Goal: Information Seeking & Learning: Get advice/opinions

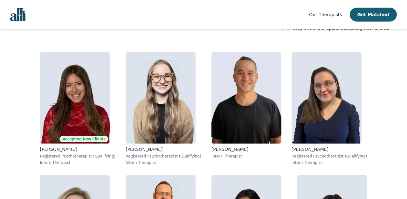
scroll to position [120, 0]
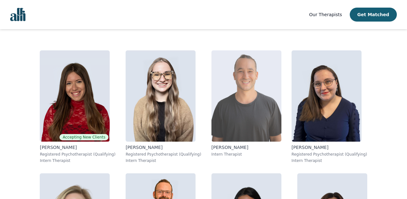
click at [252, 125] on img at bounding box center [246, 96] width 70 height 91
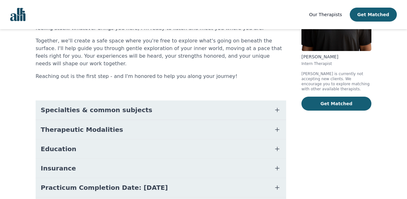
scroll to position [89, 0]
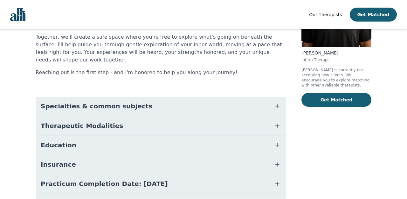
click at [82, 148] on button "Education" at bounding box center [161, 145] width 250 height 19
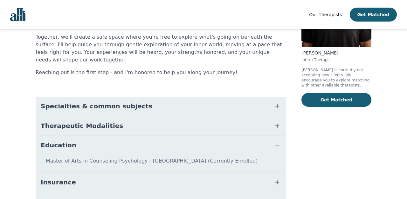
scroll to position [89, 0]
click at [83, 148] on button "Education" at bounding box center [161, 145] width 250 height 19
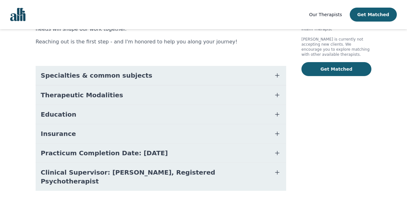
scroll to position [127, 0]
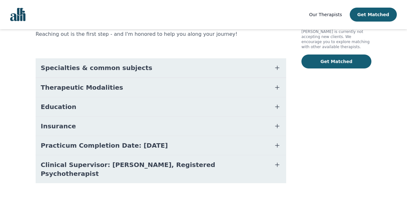
click at [77, 150] on span "Practicum Completion Date: [DATE]" at bounding box center [104, 145] width 127 height 9
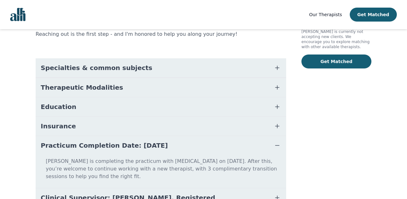
scroll to position [172, 0]
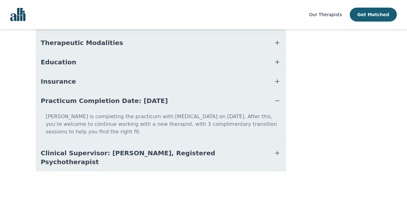
click at [144, 130] on p "[PERSON_NAME] is completing the practicum with [MEDICAL_DATA] on [DATE]. After …" at bounding box center [160, 127] width 245 height 28
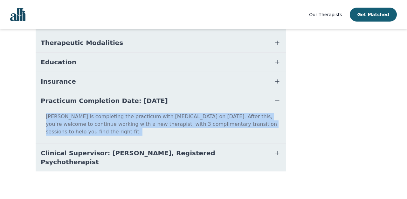
click at [155, 111] on button "Practicum Completion Date: [DATE]" at bounding box center [161, 100] width 250 height 19
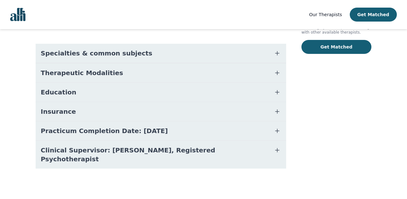
scroll to position [145, 0]
click at [155, 117] on button "Insurance" at bounding box center [161, 111] width 250 height 19
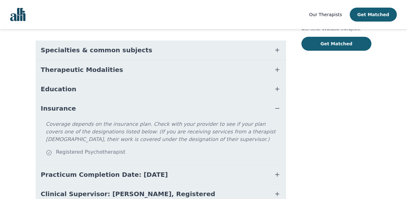
click at [156, 112] on button "Insurance" at bounding box center [161, 108] width 250 height 19
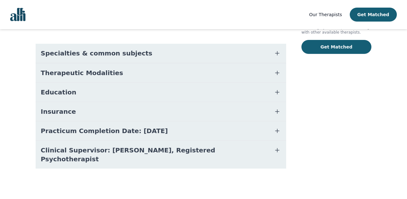
click at [145, 136] on span "Practicum Completion Date: [DATE]" at bounding box center [104, 131] width 127 height 9
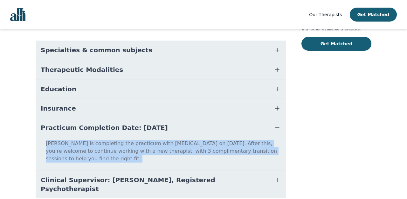
click at [146, 158] on p "[PERSON_NAME] is completing the practicum with [MEDICAL_DATA] on [DATE]. After …" at bounding box center [160, 154] width 245 height 28
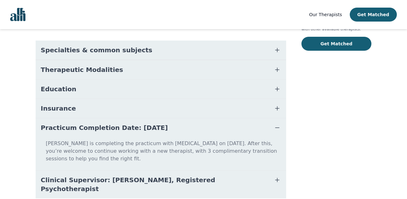
click at [146, 162] on p "[PERSON_NAME] is completing the practicum with [MEDICAL_DATA] on [DATE]. After …" at bounding box center [160, 154] width 245 height 28
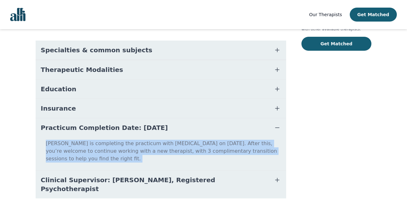
click at [156, 152] on p "[PERSON_NAME] is completing the practicum with [MEDICAL_DATA] on [DATE]. After …" at bounding box center [160, 154] width 245 height 28
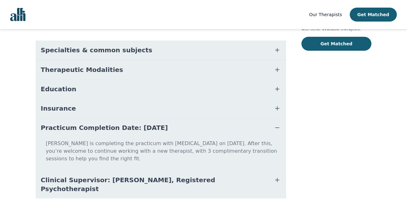
click at [166, 138] on button "Practicum Completion Date: [DATE]" at bounding box center [161, 127] width 250 height 19
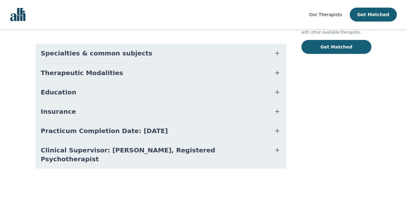
click at [63, 159] on span "Clinical Supervisor: [PERSON_NAME], Registered Psychotherapist" at bounding box center [153, 155] width 225 height 18
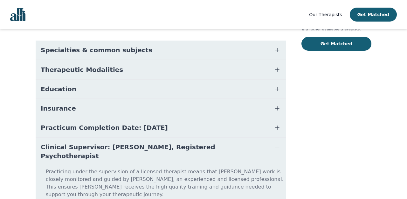
scroll to position [180, 0]
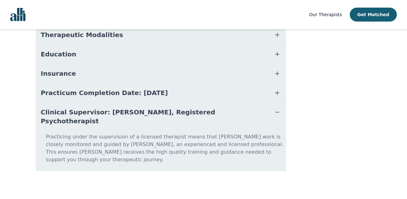
click at [76, 142] on p "Practicing under the supervision of a licensed therapist means that [PERSON_NAM…" at bounding box center [160, 151] width 245 height 36
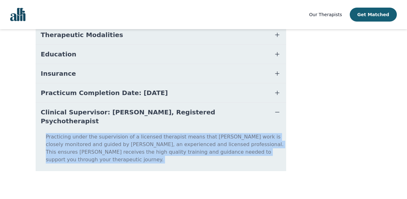
click at [76, 142] on p "Practicing under the supervision of a licensed therapist means that [PERSON_NAM…" at bounding box center [160, 151] width 245 height 36
click at [74, 153] on p "Practicing under the supervision of a licensed therapist means that [PERSON_NAM…" at bounding box center [160, 151] width 245 height 36
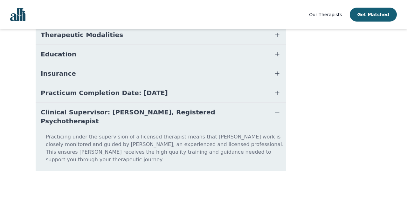
click at [36, 119] on button "Clinical Supervisor: [PERSON_NAME], Registered Psychotherapist" at bounding box center [161, 117] width 250 height 28
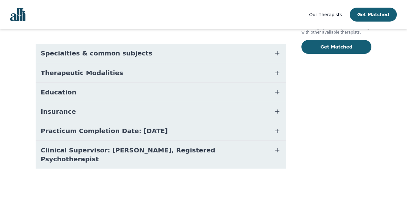
scroll to position [145, 0]
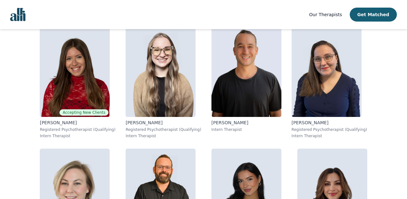
scroll to position [120, 0]
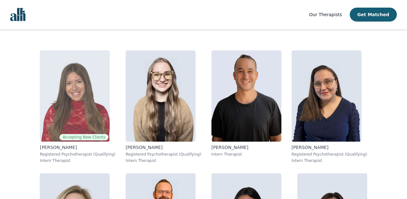
click at [60, 119] on img at bounding box center [75, 96] width 70 height 91
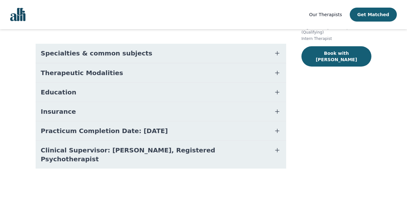
scroll to position [123, 0]
click at [132, 164] on span "Clinical Supervisor: [PERSON_NAME], Registered Psychotherapist" at bounding box center [153, 155] width 225 height 18
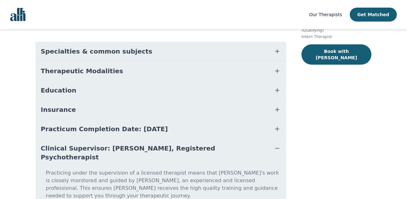
scroll to position [166, 0]
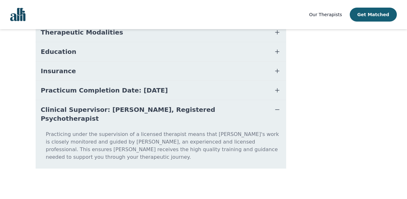
click at [173, 128] on button "Clinical Supervisor: [PERSON_NAME], Registered Psychotherapist" at bounding box center [161, 114] width 250 height 28
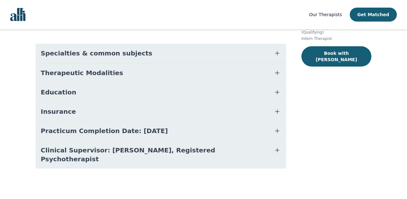
click at [162, 134] on button "Practicum Completion Date: [DATE]" at bounding box center [161, 131] width 250 height 19
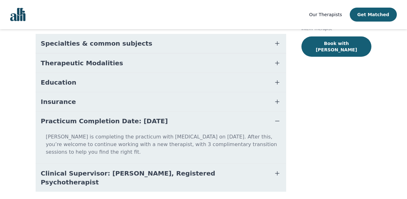
click at [162, 131] on button "Practicum Completion Date: [DATE]" at bounding box center [161, 121] width 250 height 19
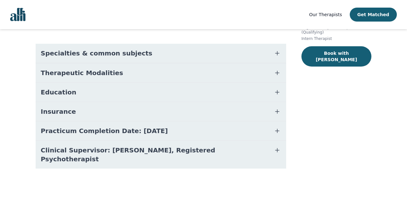
click at [174, 81] on button "Therapeutic Modalities" at bounding box center [161, 73] width 250 height 19
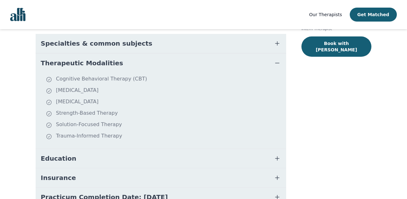
click at [168, 72] on button "Therapeutic Modalities" at bounding box center [161, 63] width 250 height 19
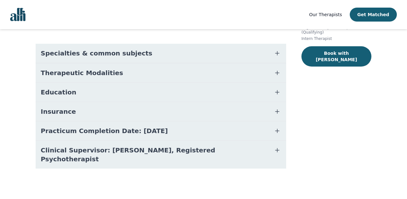
click at [164, 91] on button "Education" at bounding box center [161, 92] width 250 height 19
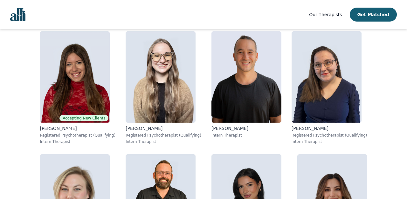
scroll to position [145, 0]
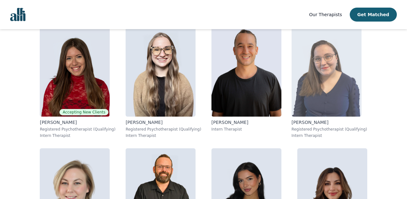
click at [360, 78] on img at bounding box center [326, 70] width 70 height 91
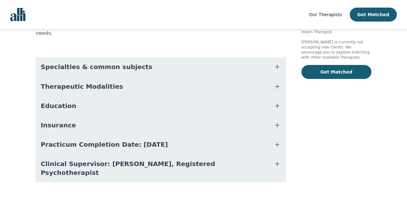
scroll to position [137, 0]
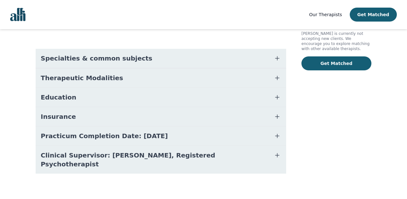
click at [121, 138] on span "Practicum Completion Date: [DATE]" at bounding box center [104, 136] width 127 height 9
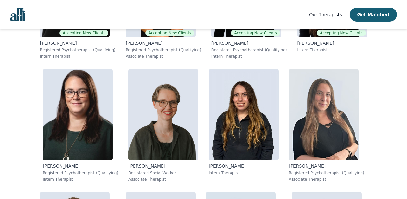
scroll to position [278, 0]
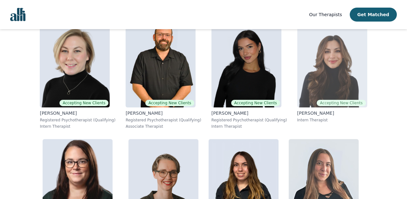
click at [315, 71] on img at bounding box center [332, 61] width 70 height 91
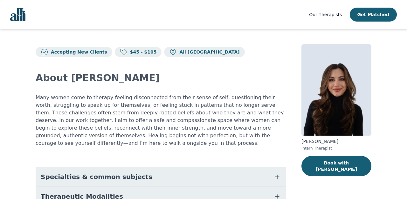
click at [6, 144] on main "Accepting New Clients $45 - $105 All Canada About [PERSON_NAME] Many women come…" at bounding box center [203, 176] width 407 height 294
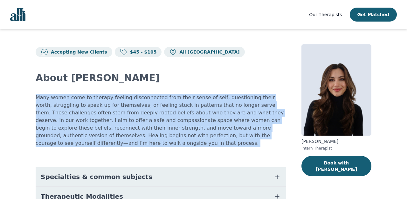
click at [6, 144] on main "Accepting New Clients $45 - $105 All Canada About [PERSON_NAME] Many women come…" at bounding box center [203, 176] width 407 height 294
click at [2, 156] on main "Accepting New Clients $45 - $105 All Canada About [PERSON_NAME] Many women come…" at bounding box center [203, 176] width 407 height 294
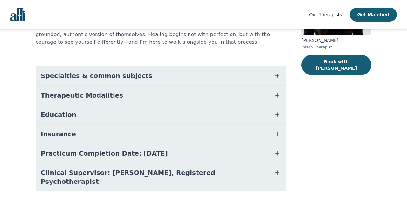
scroll to position [108, 0]
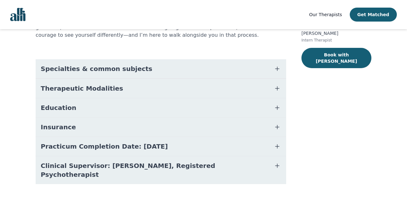
click at [74, 151] on span "Practicum Completion Date: [DATE]" at bounding box center [104, 146] width 127 height 9
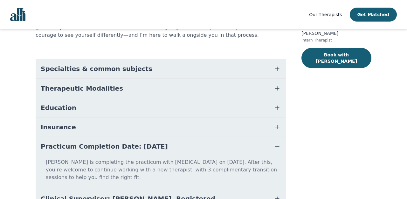
click at [74, 151] on span "Practicum Completion Date: [DATE]" at bounding box center [104, 146] width 127 height 9
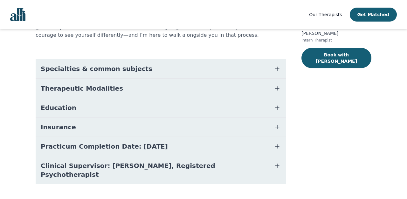
click at [87, 106] on button "Education" at bounding box center [161, 107] width 250 height 19
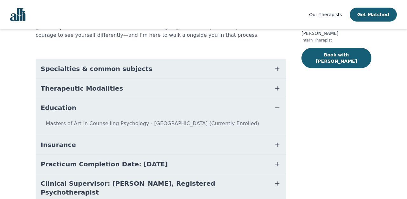
click at [87, 106] on button "Education" at bounding box center [161, 107] width 250 height 19
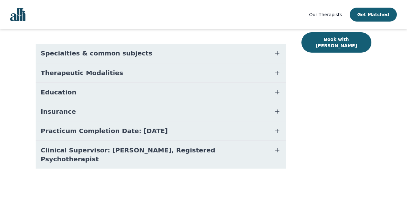
scroll to position [0, 0]
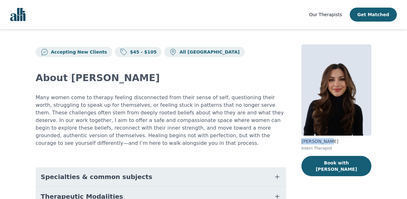
drag, startPoint x: 343, startPoint y: 151, endPoint x: 309, endPoint y: 150, distance: 34.0
click at [309, 151] on div "Accepting New Clients $45 - $105 All Canada About [PERSON_NAME] Many women come…" at bounding box center [203, 176] width 366 height 294
copy p "[PERSON_NAME]"
click at [275, 141] on p "Many women come to therapy feeling disconnected from their sense of self, quest…" at bounding box center [161, 120] width 250 height 53
click at [36, 112] on p "Many women come to therapy feeling disconnected from their sense of self, quest…" at bounding box center [161, 120] width 250 height 53
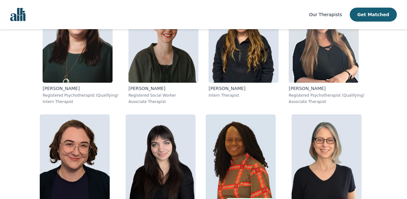
scroll to position [429, 0]
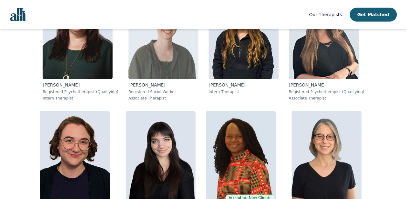
click at [170, 79] on img at bounding box center [163, 33] width 70 height 91
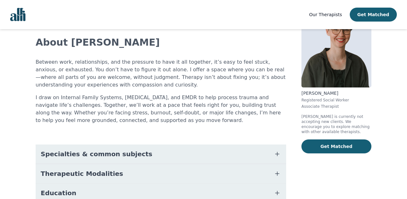
scroll to position [61, 0]
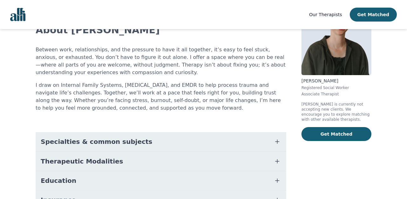
click at [201, 53] on p "Between work, relationships, and the pressure to have it all together, it’s eas…" at bounding box center [161, 61] width 250 height 30
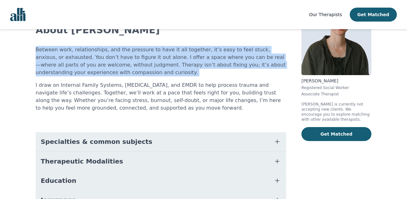
click at [197, 85] on p "I draw on Internal Family Systems, [MEDICAL_DATA], and EMDR to help process tra…" at bounding box center [161, 97] width 250 height 30
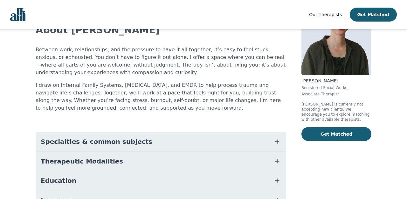
click at [198, 84] on p "I draw on Internal Family Systems, [MEDICAL_DATA], and EMDR to help process tra…" at bounding box center [161, 97] width 250 height 30
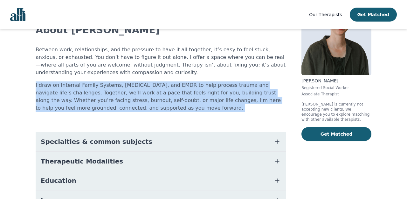
click at [198, 84] on p "I draw on Internal Family Systems, [MEDICAL_DATA], and EMDR to help process tra…" at bounding box center [161, 97] width 250 height 30
click at [199, 111] on div "About [PERSON_NAME] Between work, relationships, and the pressure to have it al…" at bounding box center [161, 117] width 250 height 216
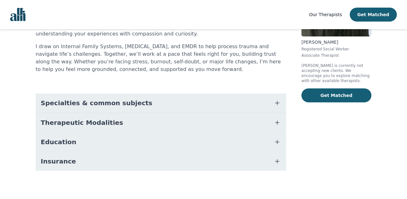
scroll to position [105, 0]
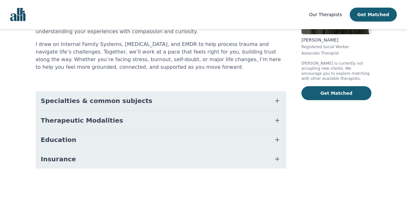
click at [195, 139] on button "Education" at bounding box center [161, 140] width 250 height 19
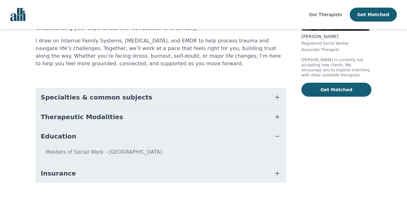
click at [195, 139] on button "Education" at bounding box center [161, 136] width 250 height 19
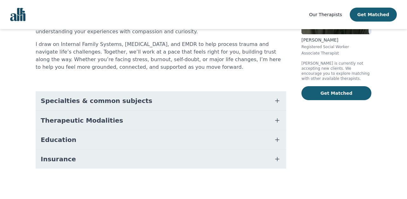
click at [52, 117] on span "Therapeutic Modalities" at bounding box center [82, 120] width 82 height 9
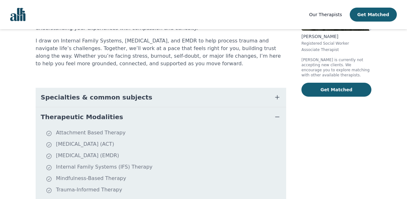
click at [52, 117] on span "Therapeutic Modalities" at bounding box center [82, 117] width 82 height 9
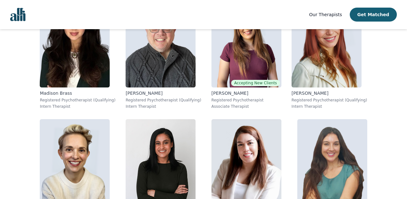
scroll to position [791, 0]
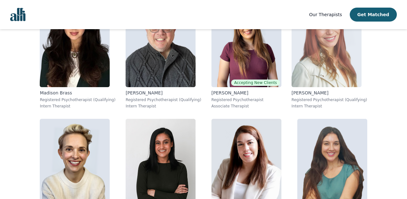
click at [334, 87] on img at bounding box center [326, 41] width 70 height 91
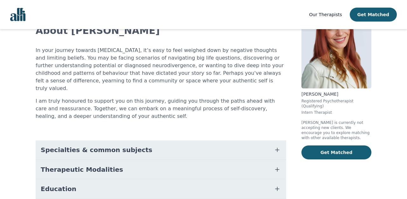
scroll to position [55, 0]
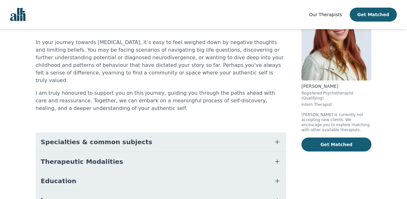
click at [110, 189] on button "Education" at bounding box center [161, 181] width 250 height 19
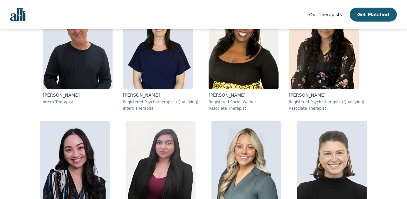
scroll to position [1036, 0]
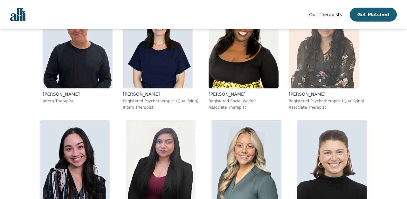
click at [327, 89] on img at bounding box center [323, 42] width 70 height 91
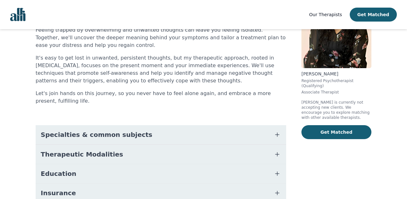
scroll to position [92, 0]
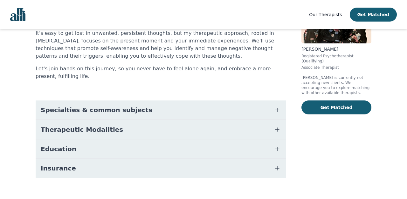
click at [43, 152] on span "Education" at bounding box center [59, 149] width 36 height 9
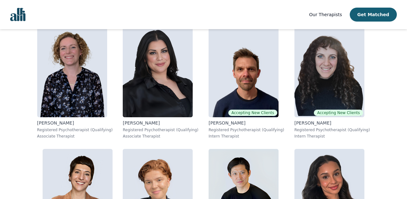
scroll to position [1608, 0]
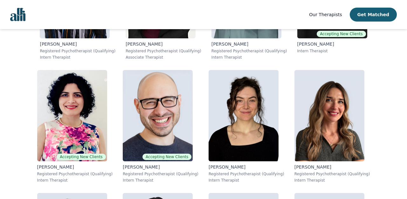
scroll to position [1180, 0]
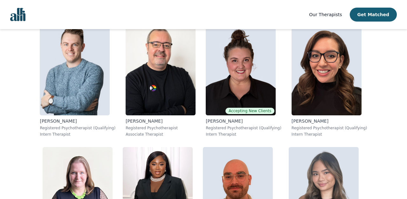
scroll to position [1844, 0]
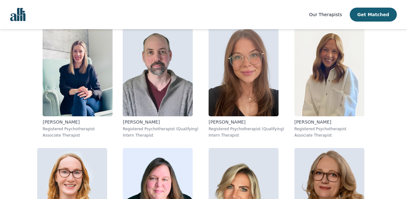
scroll to position [2117, 0]
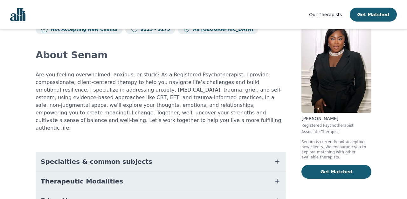
scroll to position [85, 0]
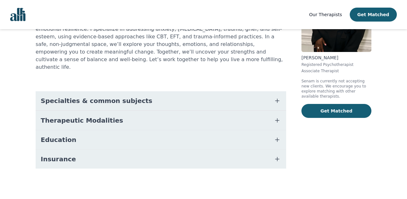
click at [58, 136] on span "Education" at bounding box center [59, 140] width 36 height 9
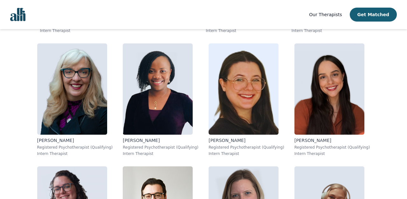
scroll to position [4059, 0]
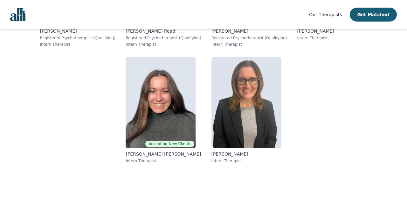
scroll to position [5240, 0]
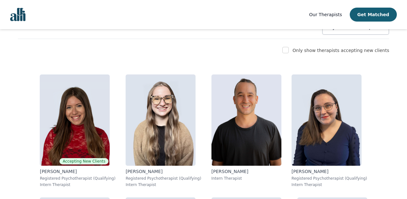
scroll to position [0, 0]
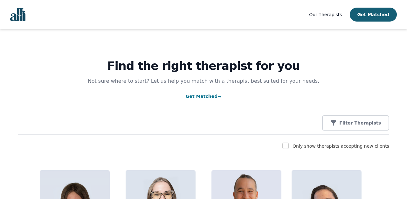
click at [211, 99] on link "Get Matched →" at bounding box center [204, 96] width 36 height 5
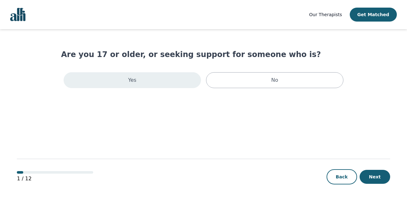
click at [169, 88] on div "Yes" at bounding box center [132, 80] width 137 height 16
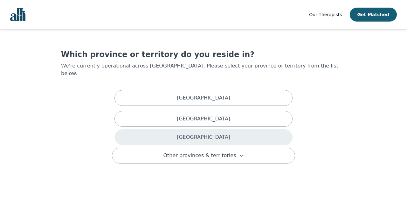
click at [167, 135] on div "[GEOGRAPHIC_DATA]" at bounding box center [203, 138] width 178 height 16
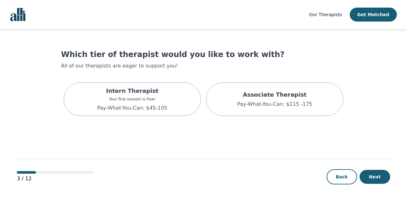
click at [201, 116] on div "Intern Therapist Your first session is free! Pay-What-You-Can: $45-105 Associat…" at bounding box center [203, 99] width 285 height 39
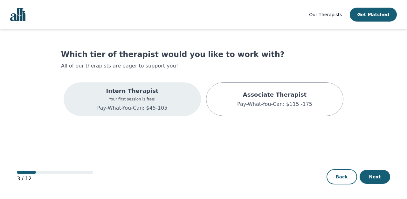
click at [180, 104] on div "Intern Therapist Your first session is free! Pay-What-You-Can: $45-105" at bounding box center [132, 100] width 137 height 34
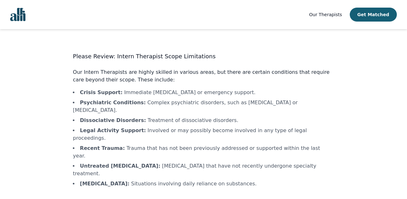
click at [180, 145] on li "Recent Trauma : Trauma that has not been previously addressed or supported with…" at bounding box center [203, 152] width 261 height 15
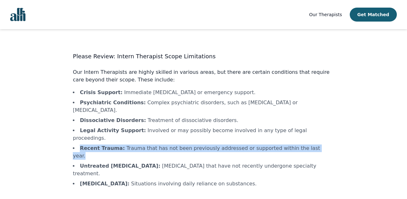
click at [179, 163] on li "Untreated [MEDICAL_DATA] : [MEDICAL_DATA] that have not recently undergone spec…" at bounding box center [203, 170] width 261 height 15
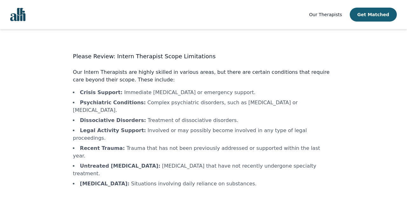
click at [179, 163] on li "Untreated [MEDICAL_DATA] : [MEDICAL_DATA] that have not recently undergone spec…" at bounding box center [203, 170] width 261 height 15
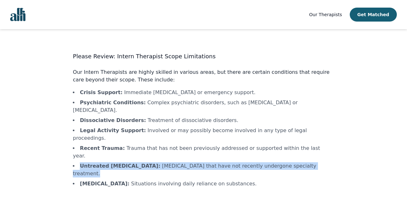
click at [179, 163] on li "Untreated [MEDICAL_DATA] : [MEDICAL_DATA] that have not recently undergone spec…" at bounding box center [203, 170] width 261 height 15
click at [179, 180] on li "[MEDICAL_DATA] : Situations involving daily reliance on substances." at bounding box center [203, 184] width 261 height 8
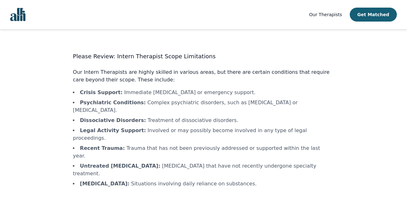
click at [224, 73] on p "Our Intern Therapists are highly skilled in various areas, but there are certai…" at bounding box center [203, 76] width 261 height 15
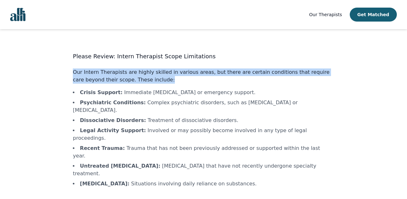
click at [224, 73] on p "Our Intern Therapists are highly skilled in various areas, but there are certai…" at bounding box center [203, 76] width 261 height 15
click at [224, 109] on li "Psychiatric Conditions : Complex psychiatric disorders, such as [MEDICAL_DATA] …" at bounding box center [203, 106] width 261 height 15
